Goal: Information Seeking & Learning: Learn about a topic

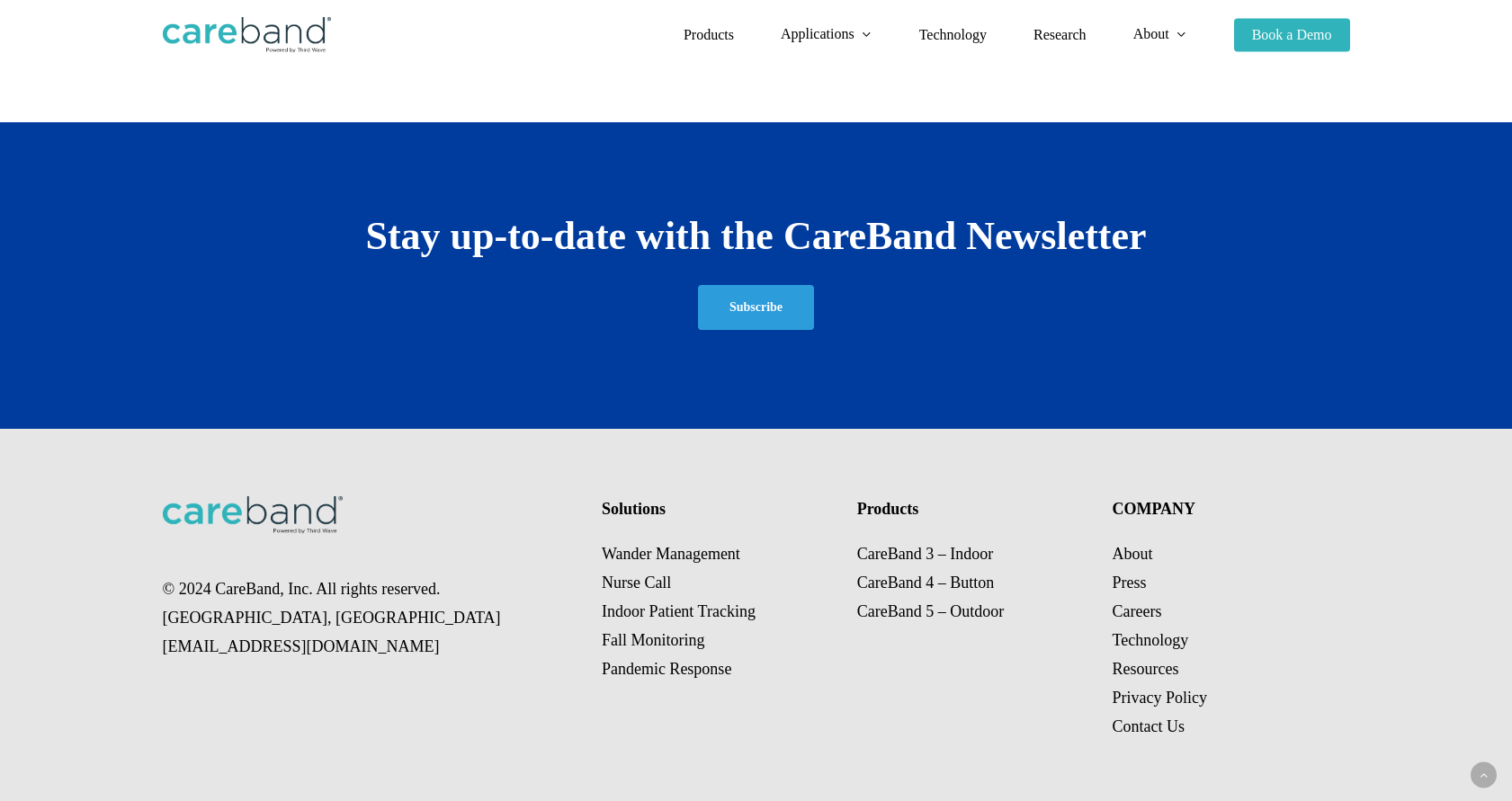
scroll to position [3306, 0]
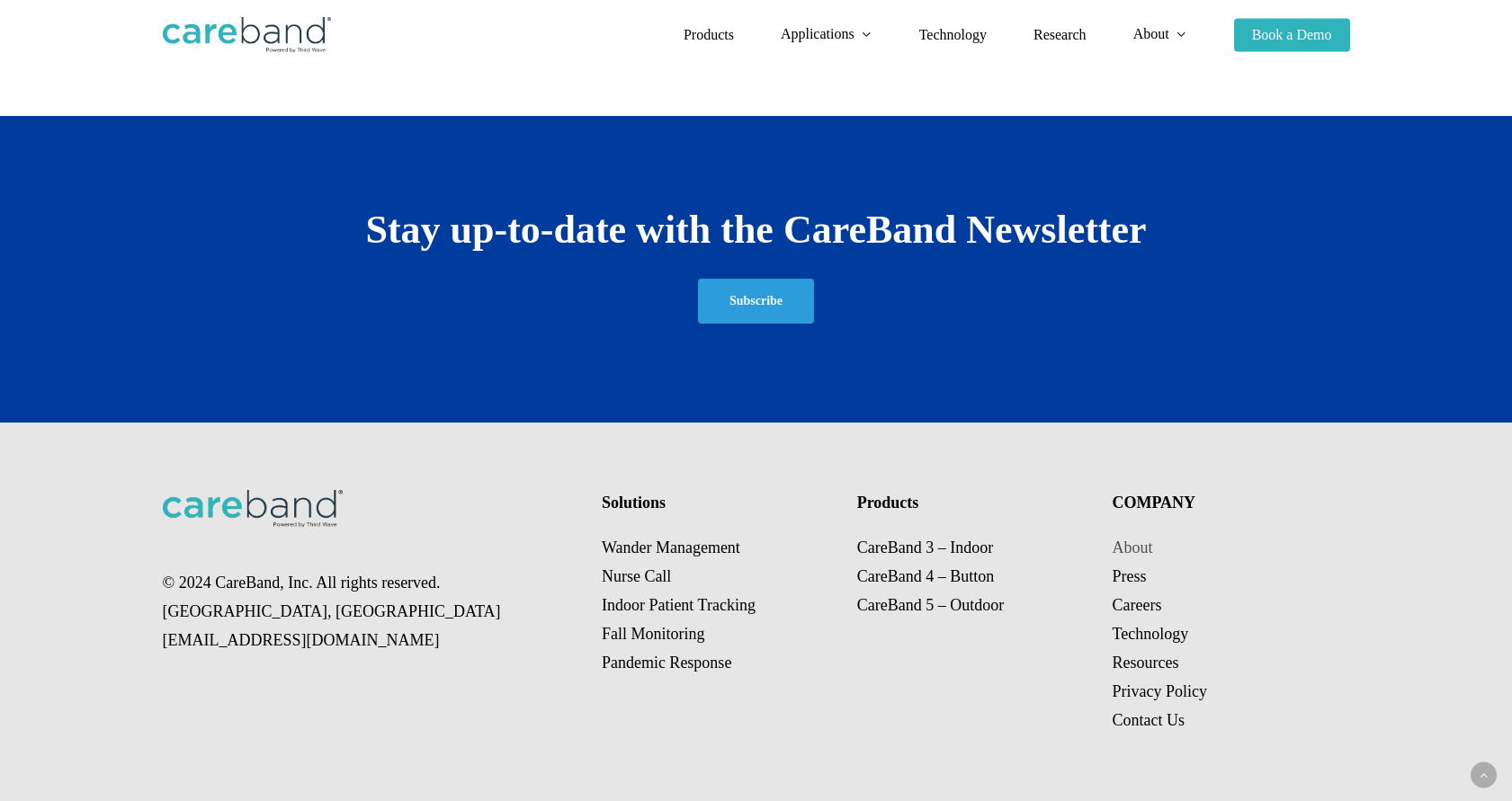
click at [1141, 546] on link "About" at bounding box center [1131, 547] width 40 height 18
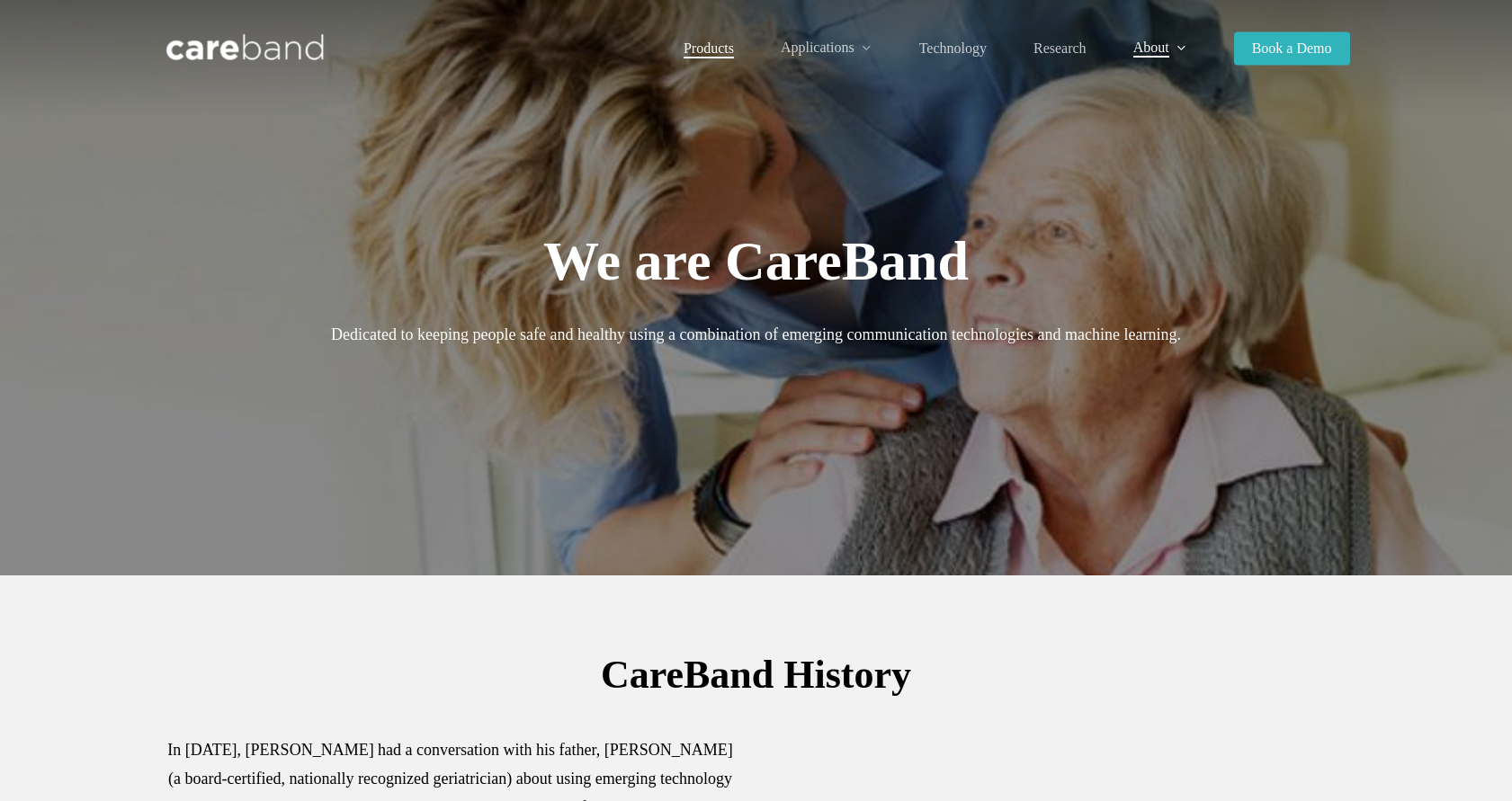
click at [712, 52] on span "Products" at bounding box center [709, 48] width 51 height 15
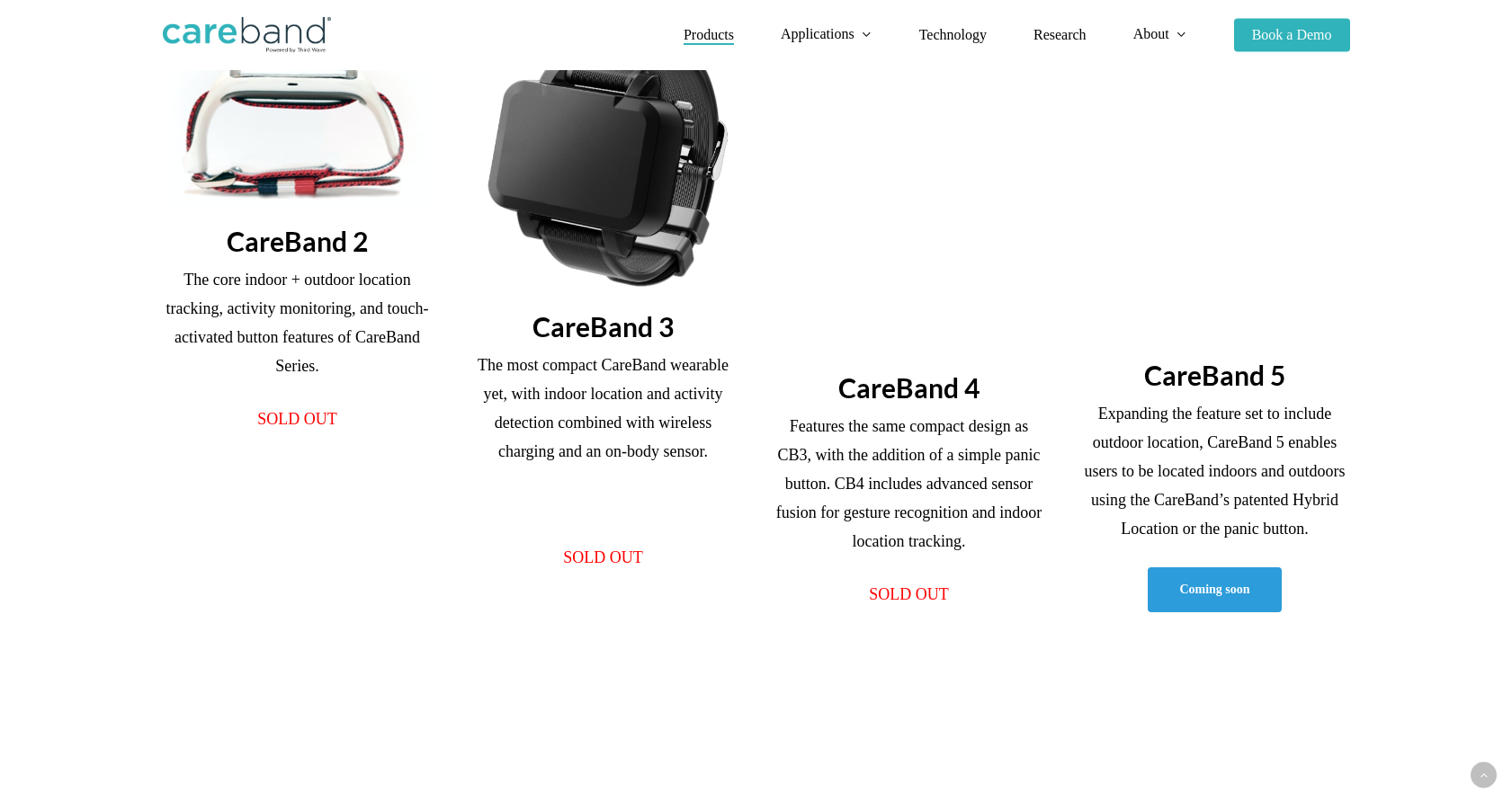
scroll to position [632, 0]
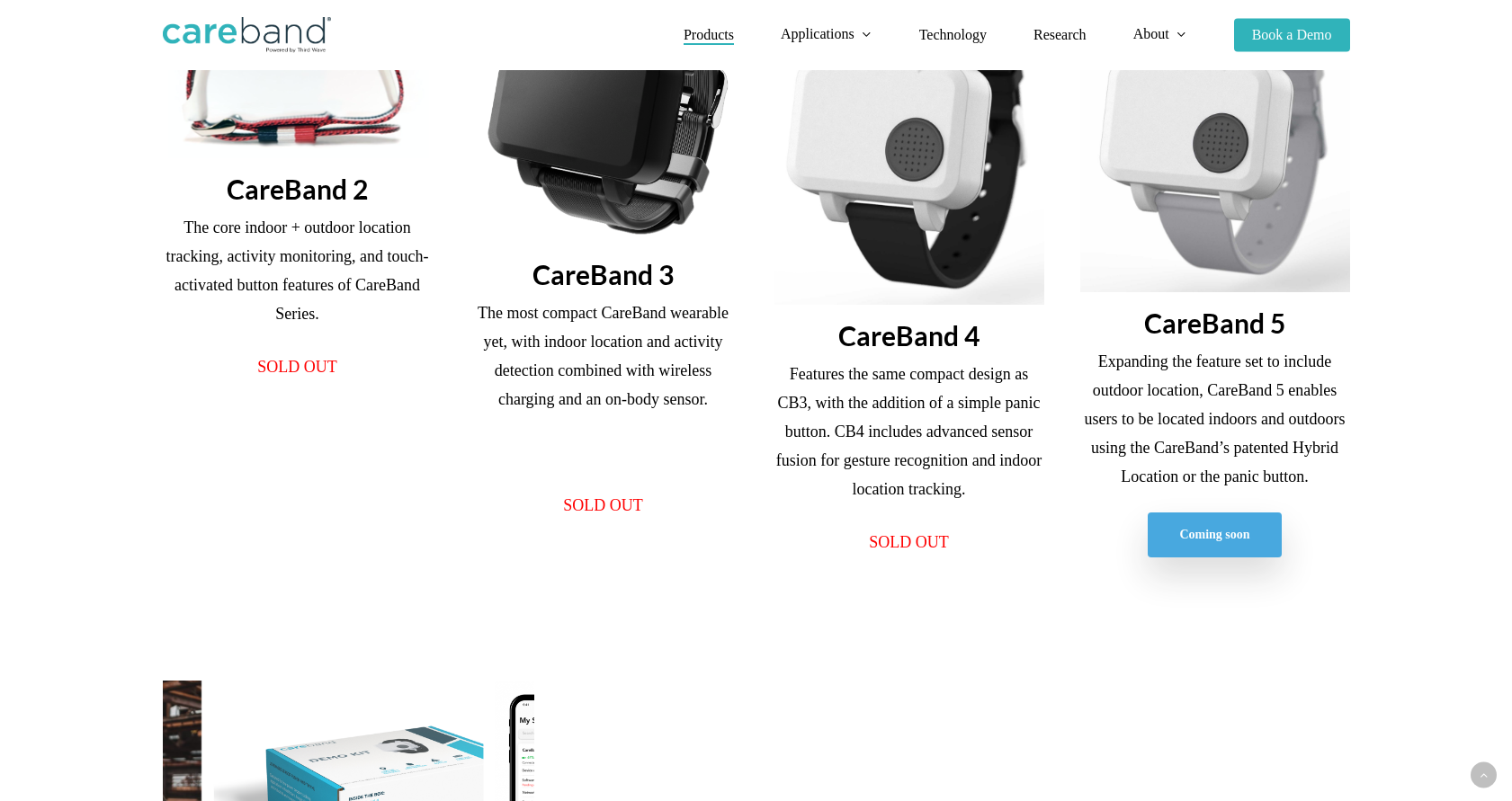
click at [1207, 537] on span "Coming soon" at bounding box center [1214, 534] width 71 height 18
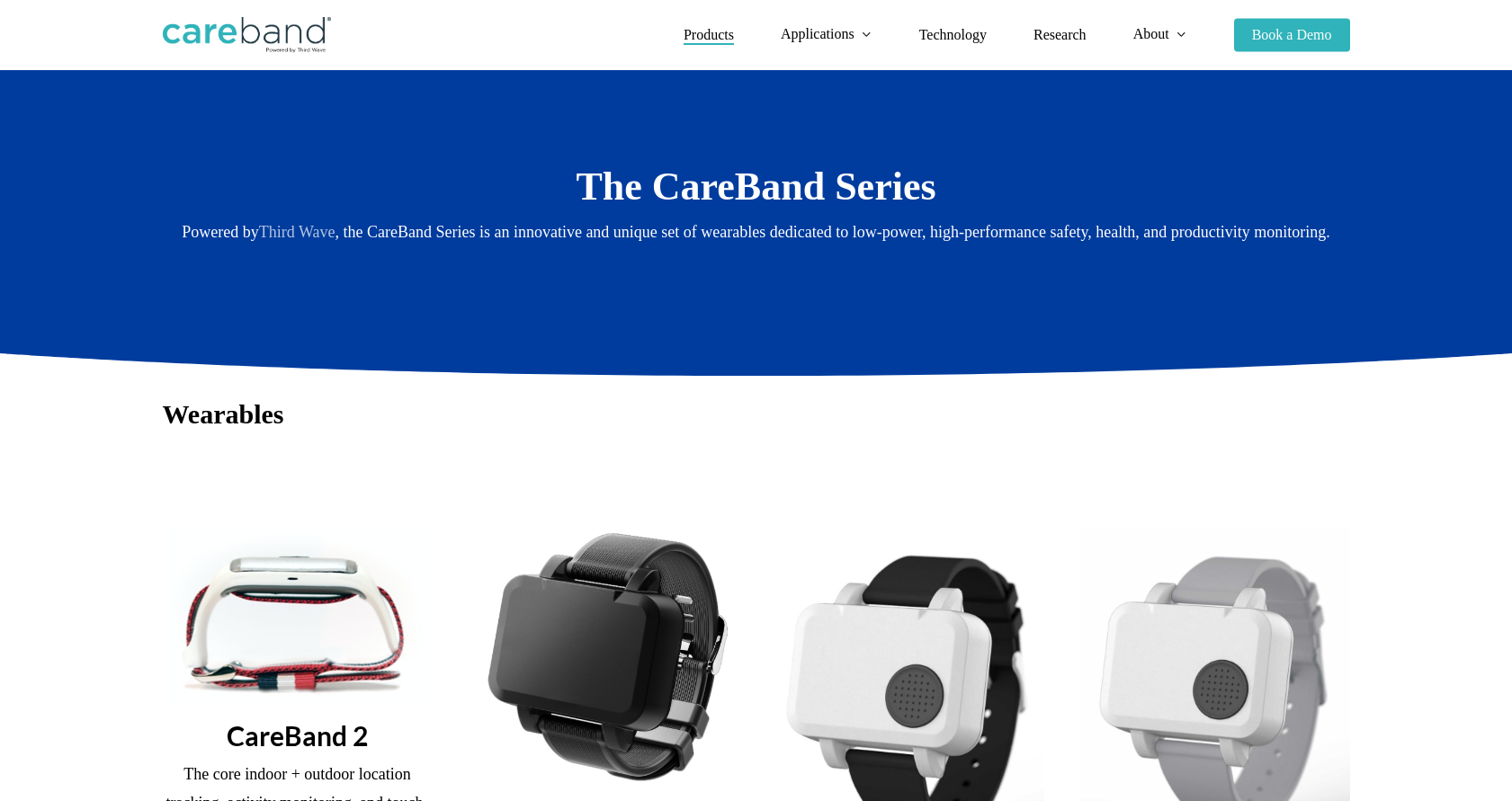
scroll to position [0, 0]
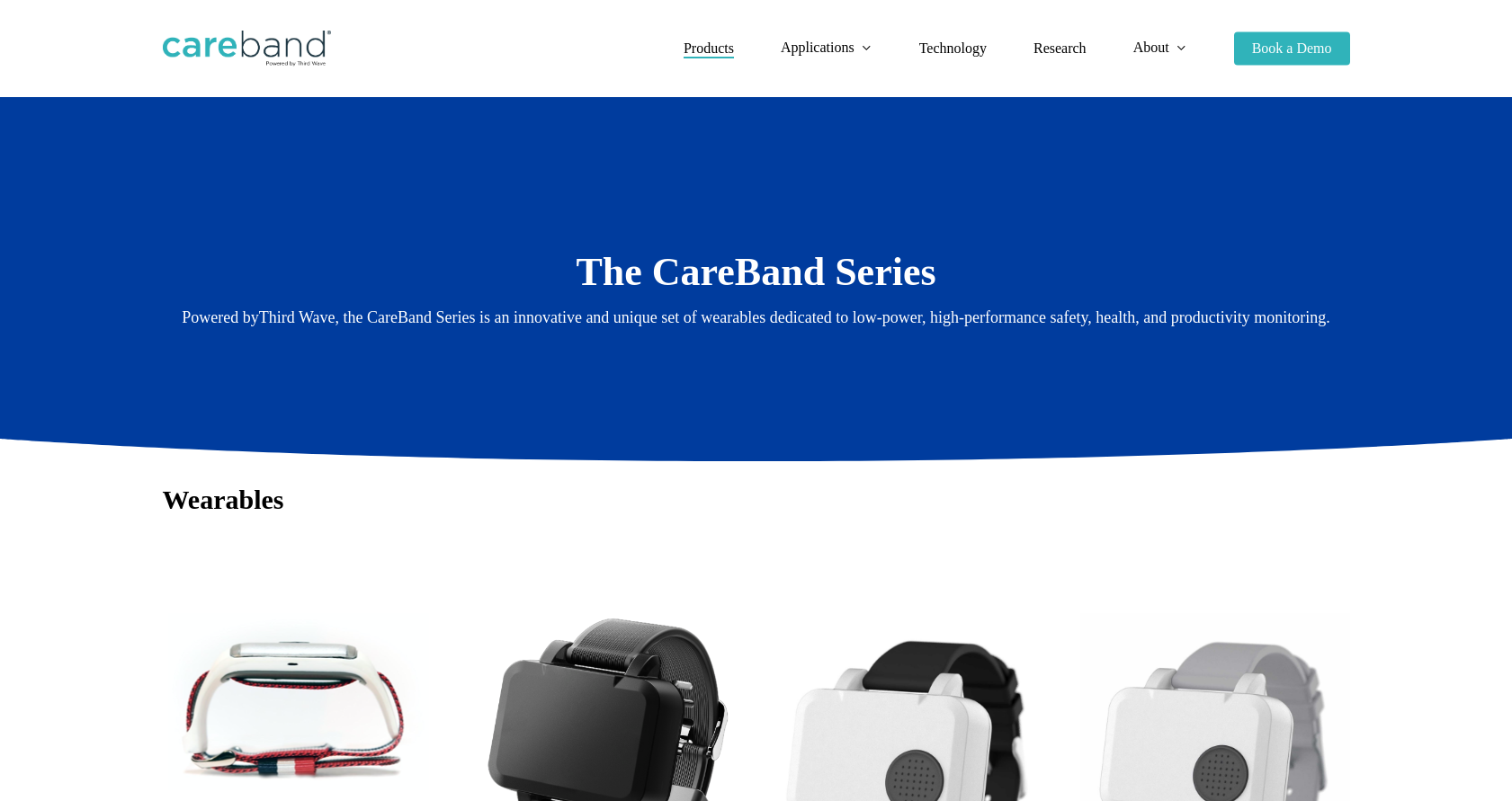
click at [307, 312] on link "Third Wave" at bounding box center [296, 317] width 76 height 18
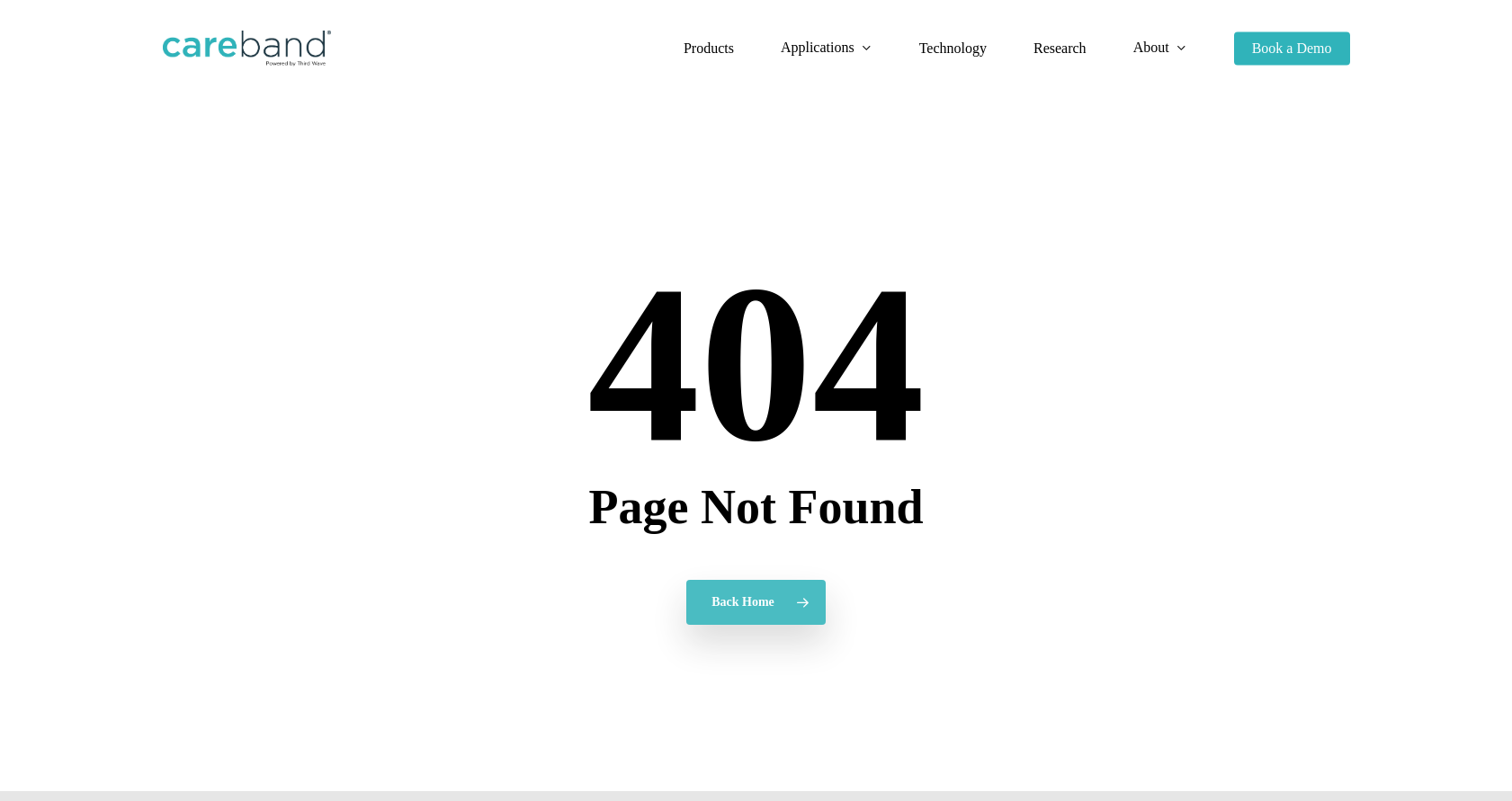
click at [725, 594] on span "Back Home" at bounding box center [742, 602] width 63 height 18
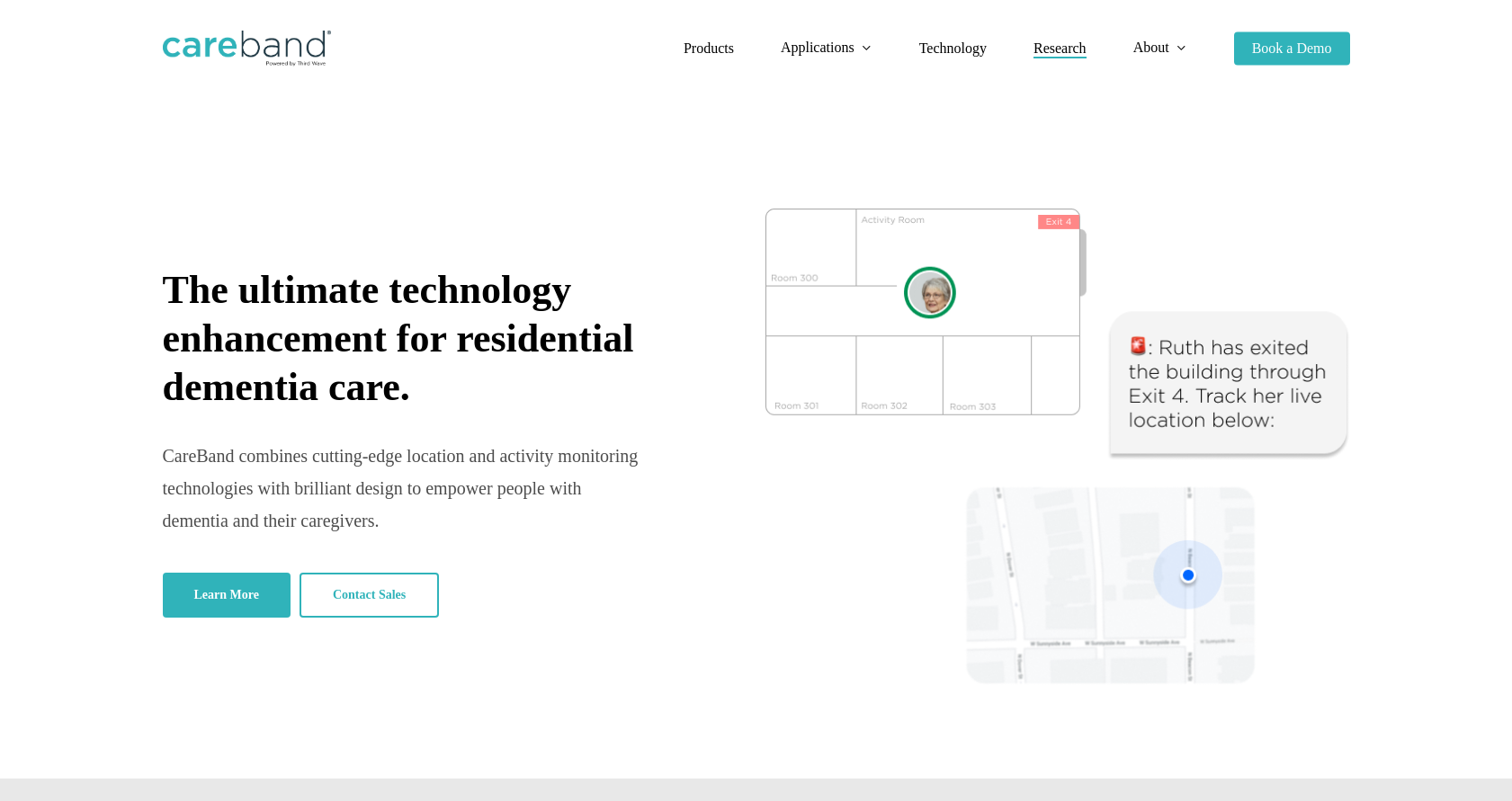
click at [1040, 48] on span "Research" at bounding box center [1060, 48] width 53 height 15
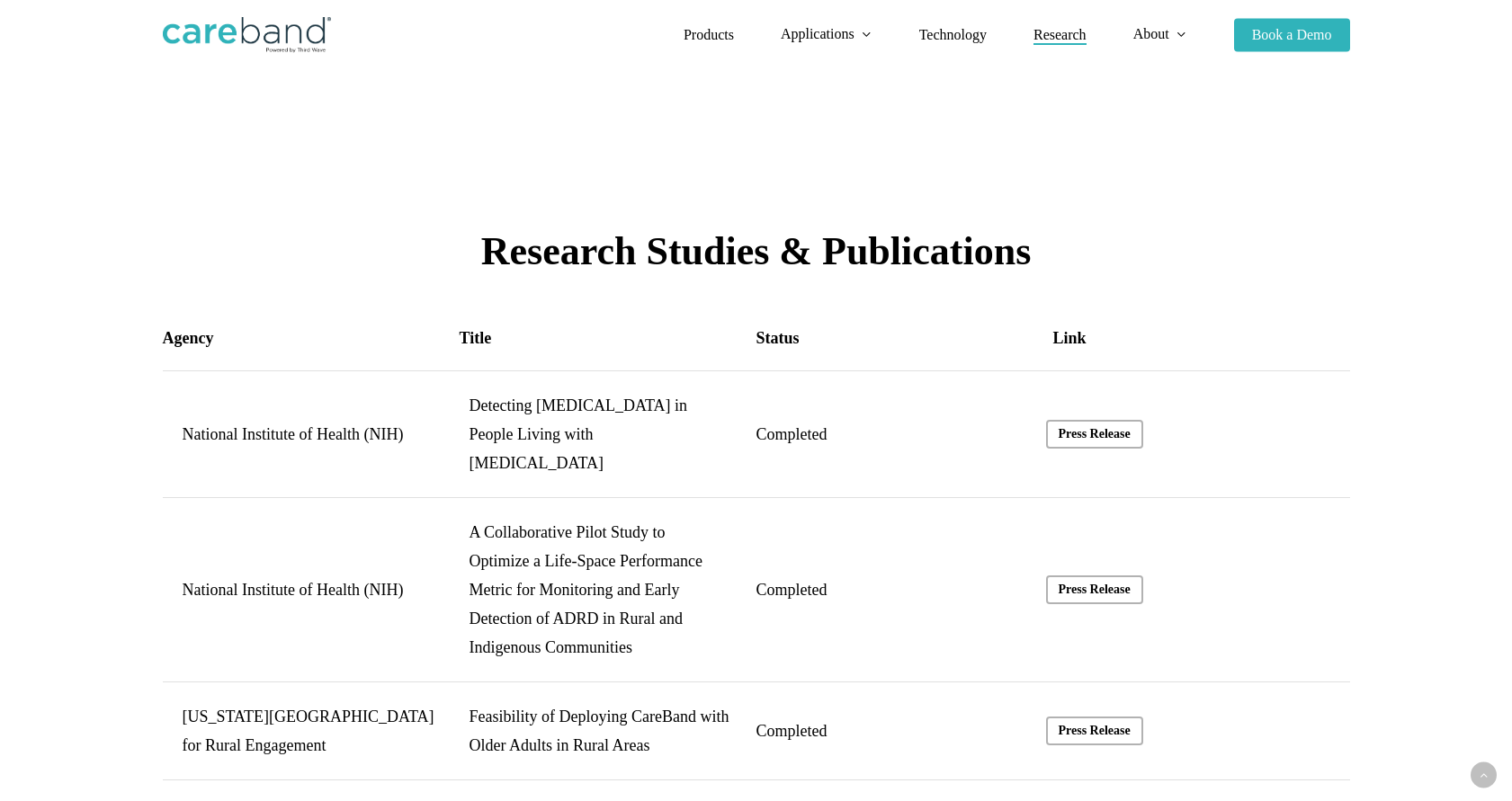
scroll to position [3142, 0]
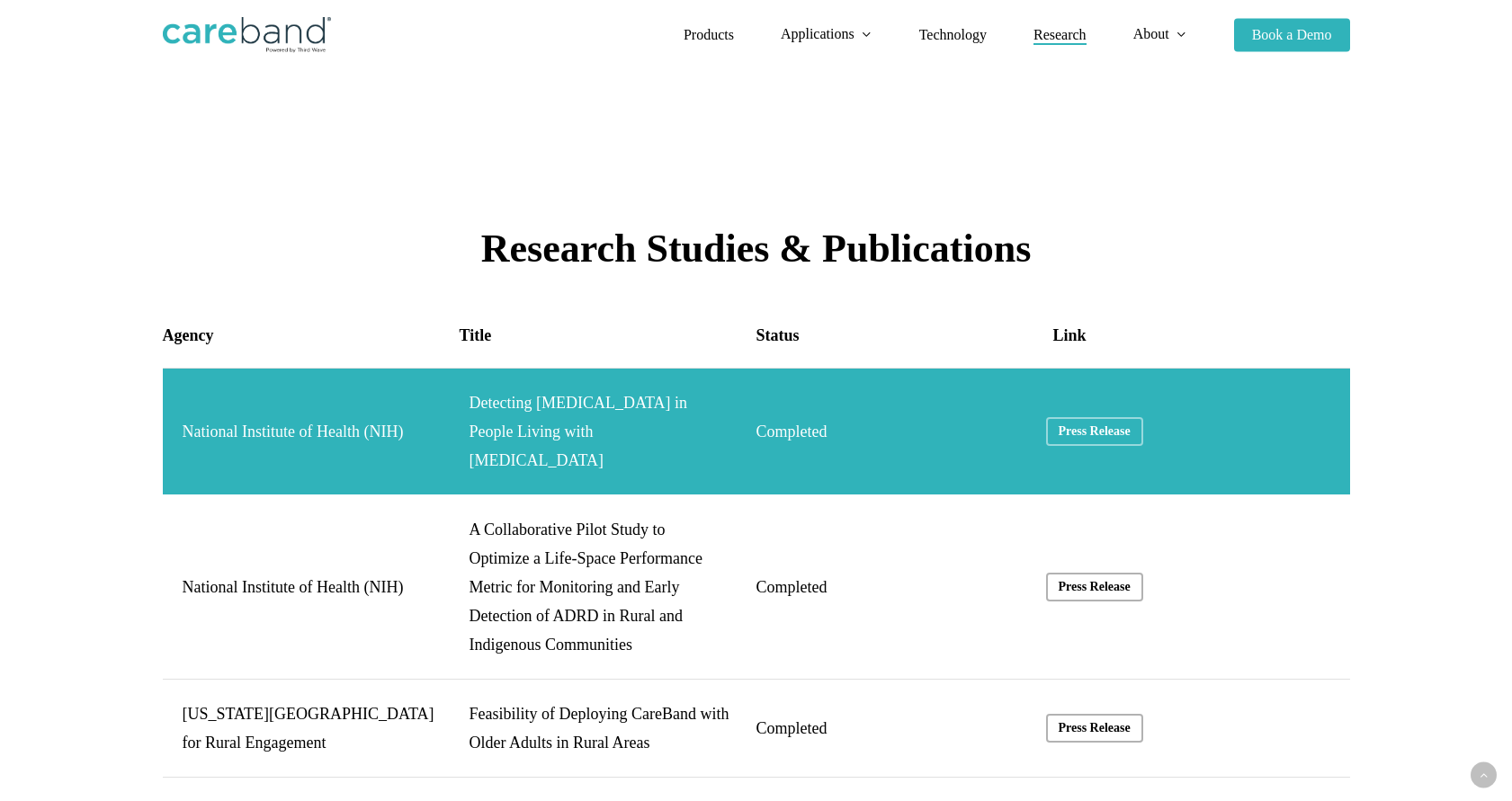
click at [794, 412] on link "National Institute of Health (NIH)" at bounding box center [756, 432] width 1187 height 126
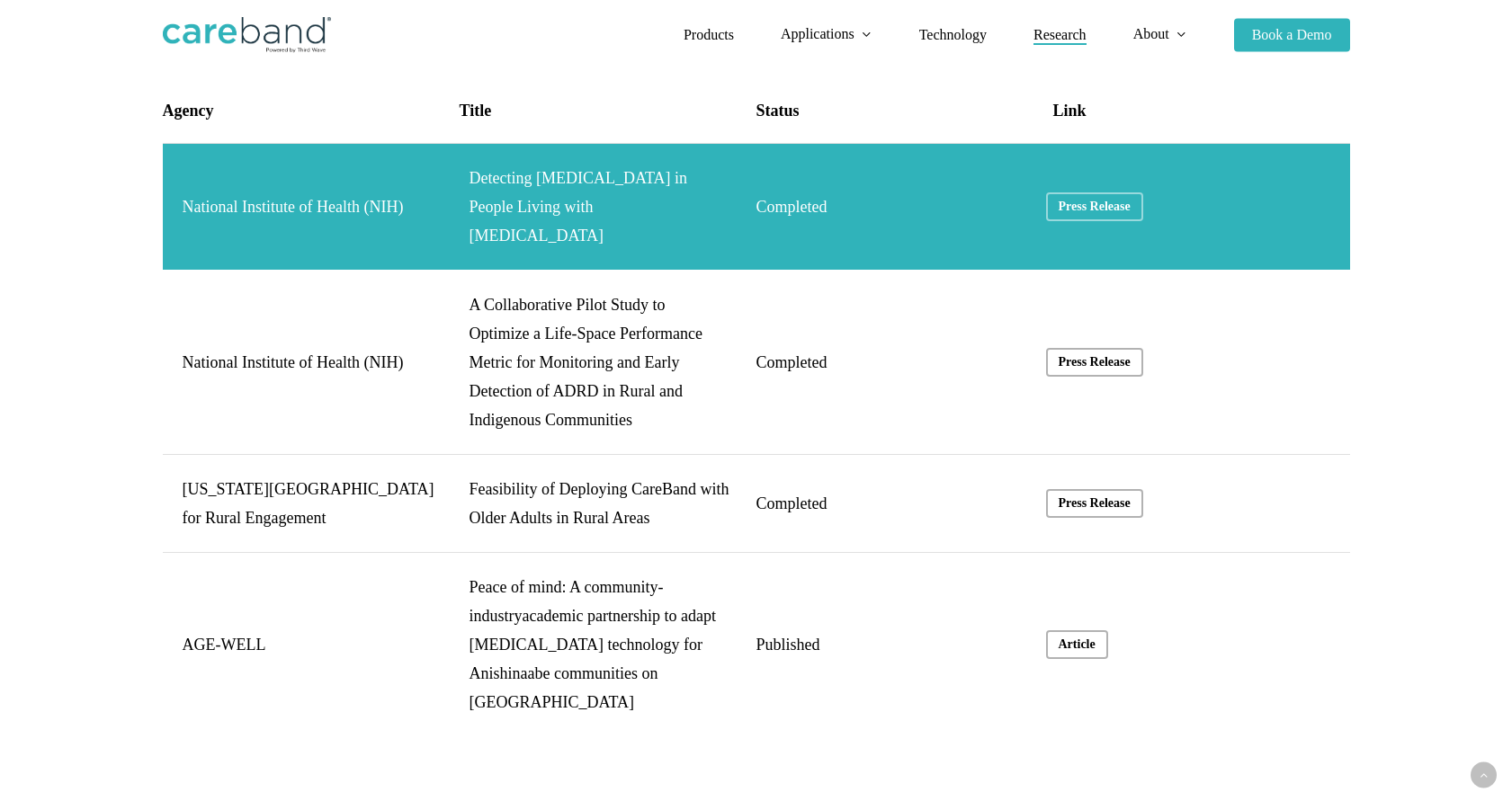
scroll to position [3369, 0]
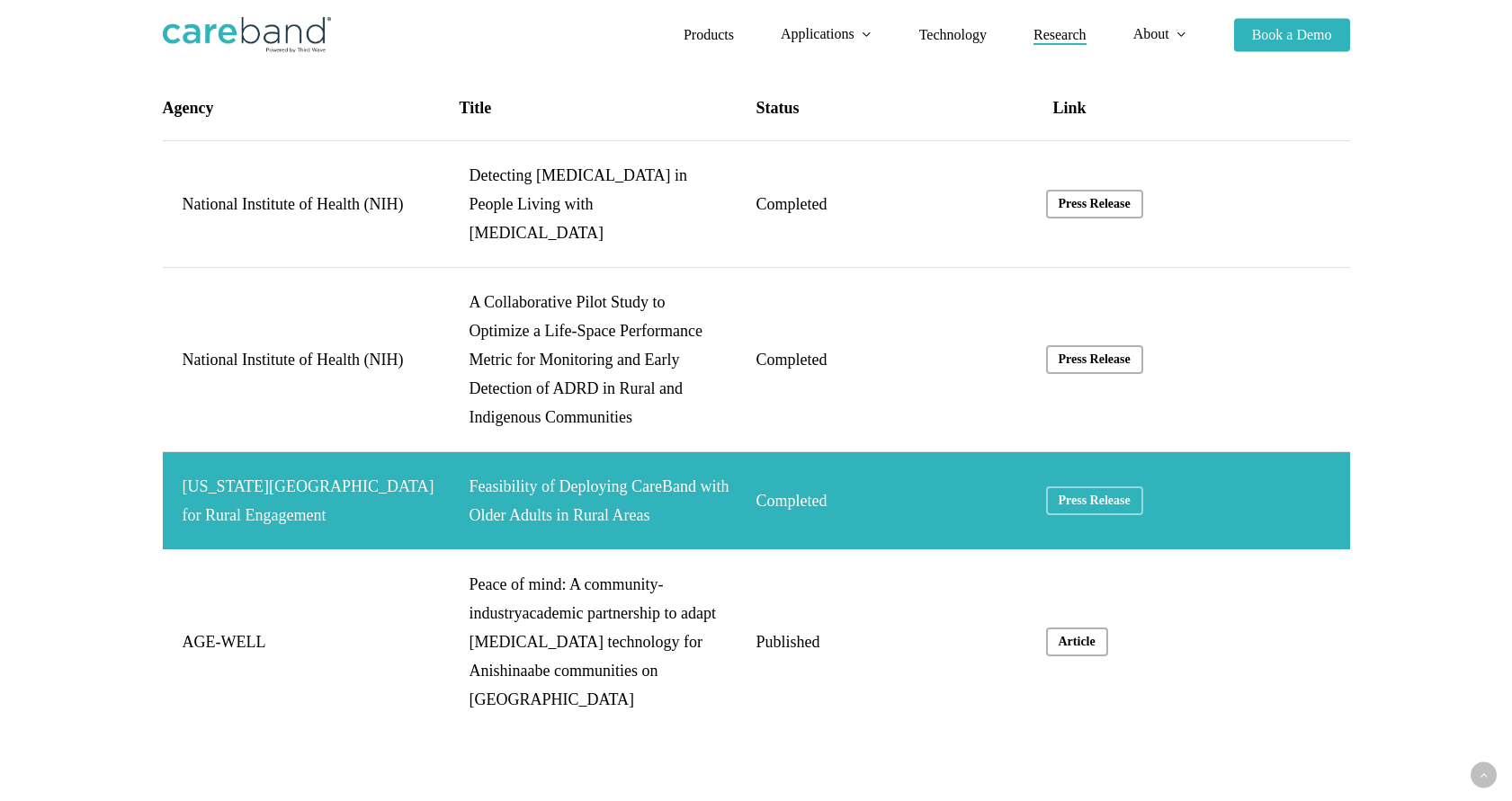
click at [868, 492] on link "Indiana University Center for Rural Engagement" at bounding box center [756, 500] width 1187 height 97
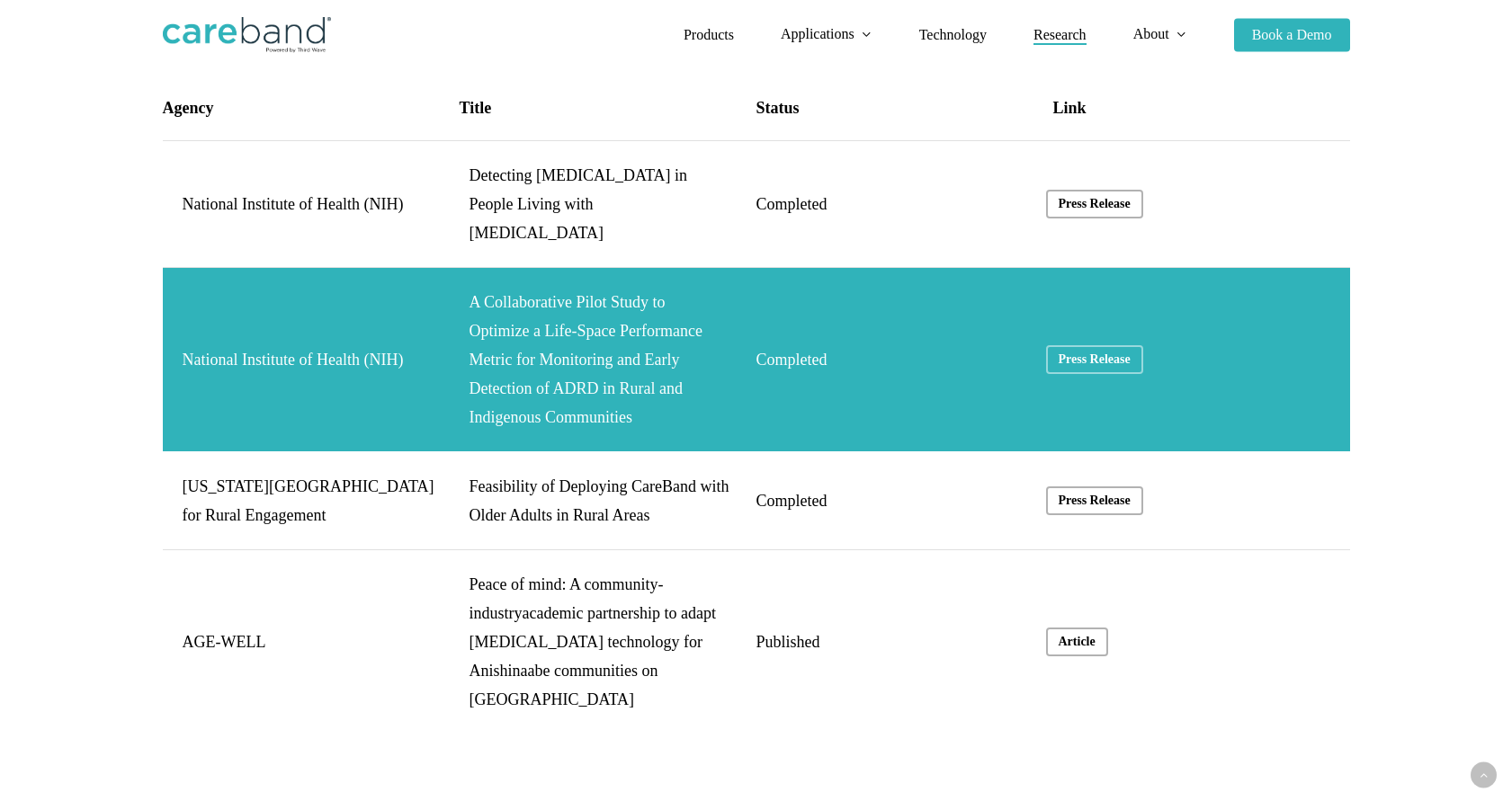
click at [452, 321] on link "National Institute of Health (NIH)" at bounding box center [756, 359] width 1187 height 183
